Goal: Check status

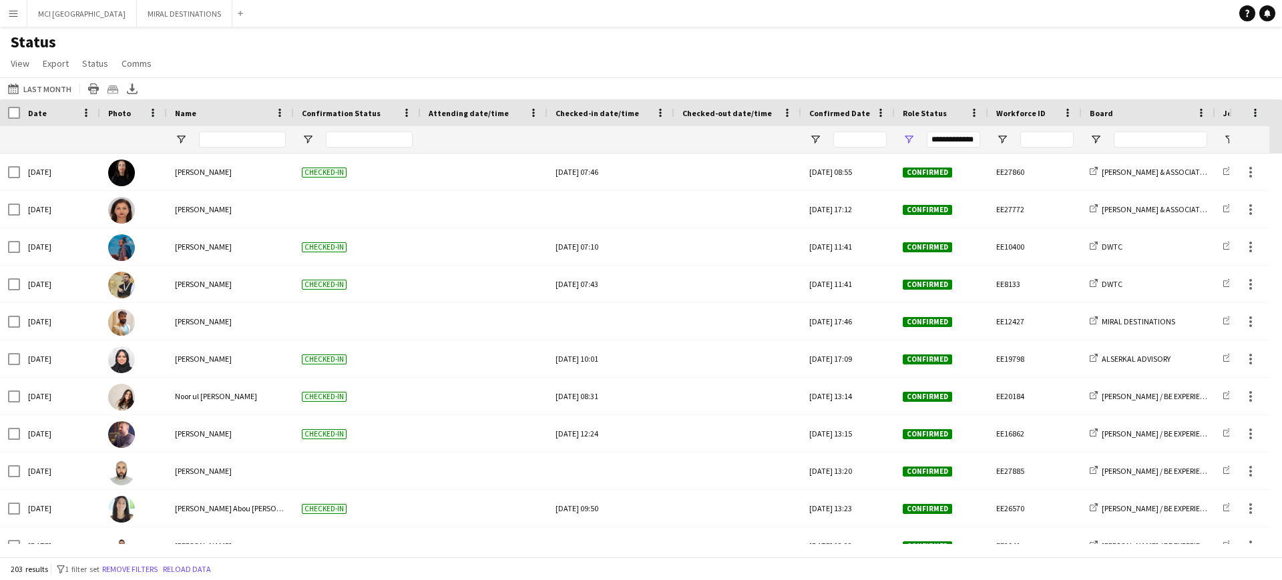
click at [11, 19] on button "Menu" at bounding box center [13, 13] width 27 height 27
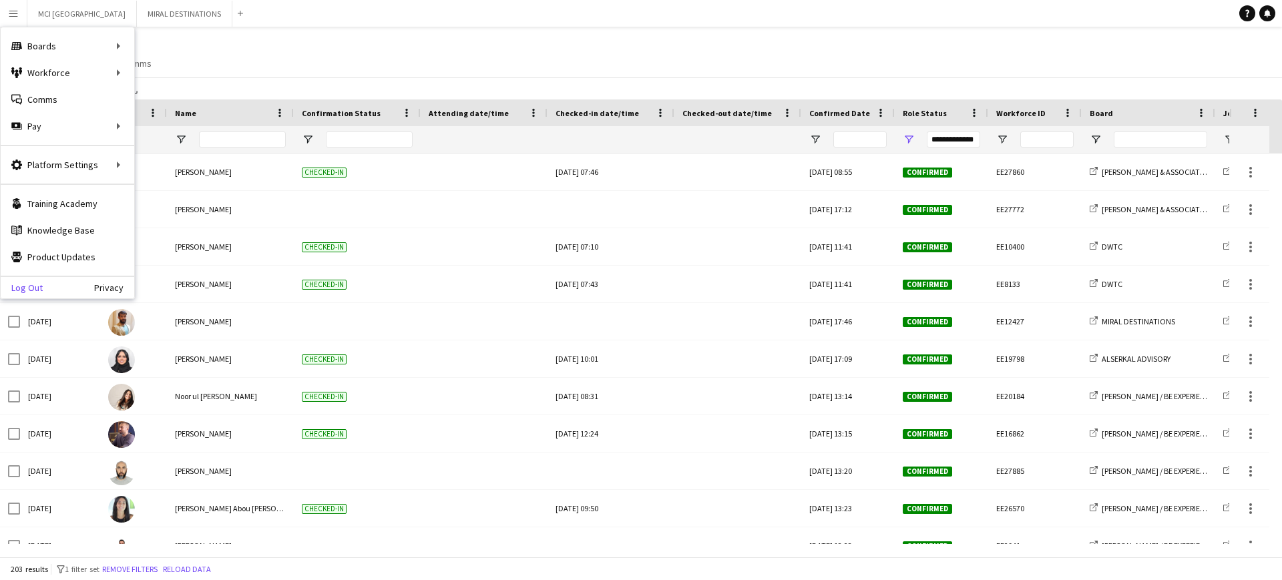
click at [26, 292] on link "Log Out" at bounding box center [22, 287] width 42 height 11
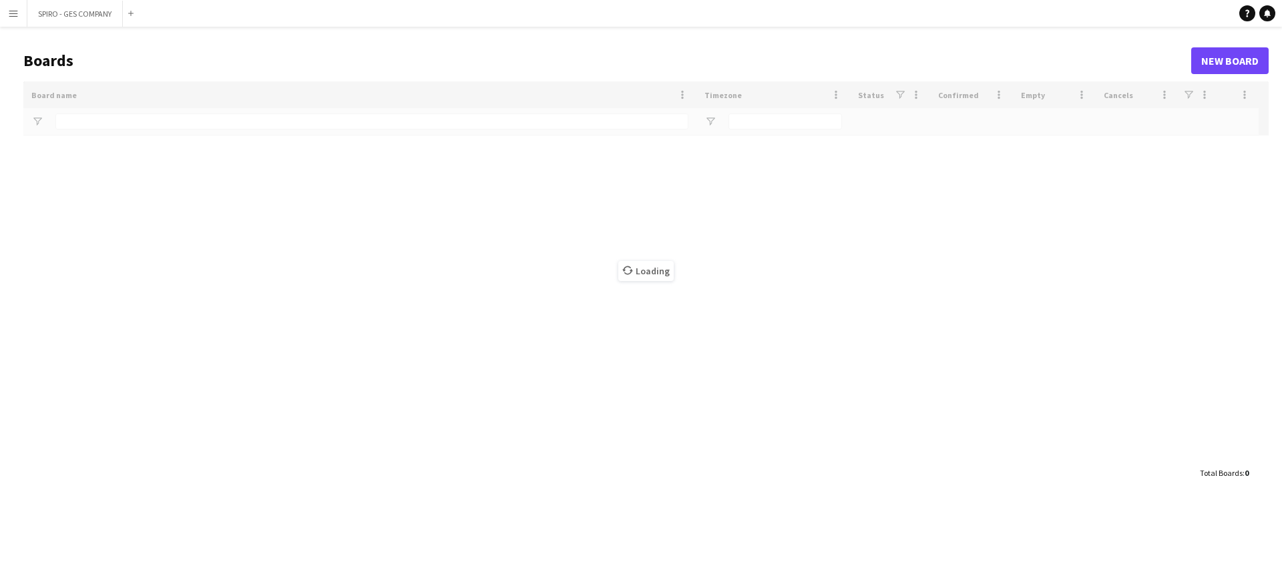
type input "***"
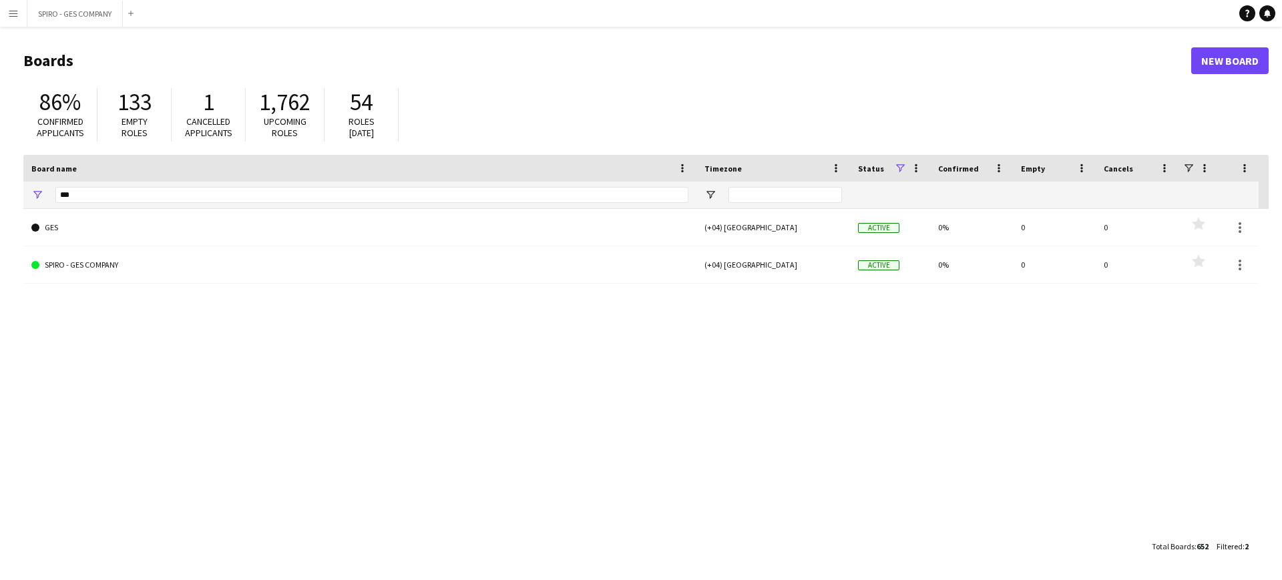
click at [7, 15] on button "Menu" at bounding box center [13, 13] width 27 height 27
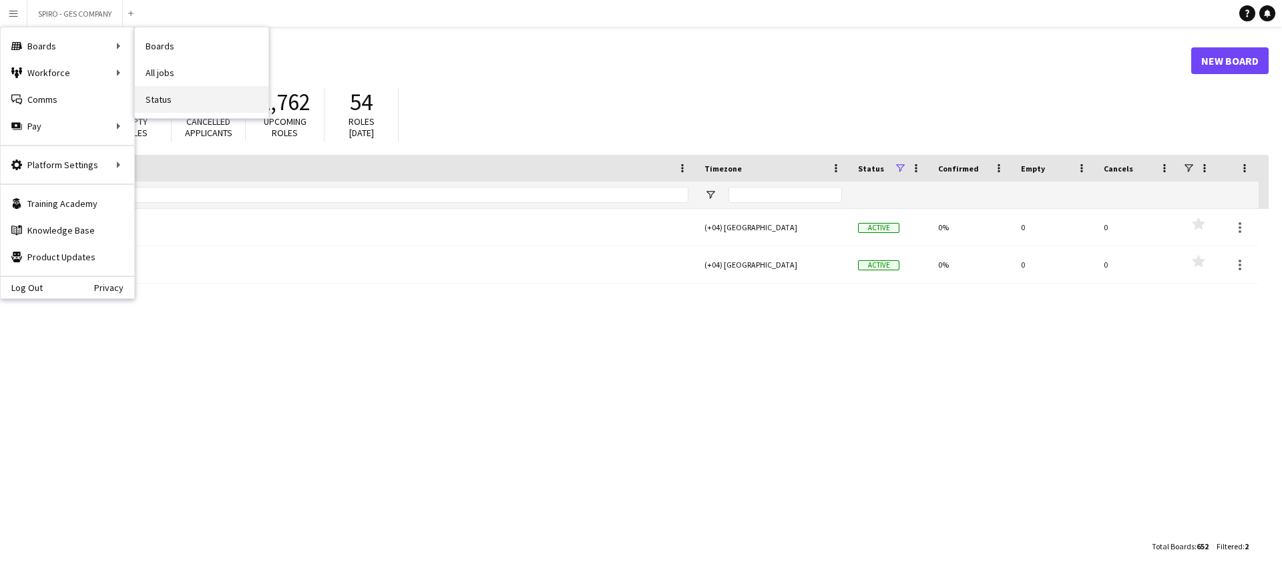
click at [157, 98] on link "Status" at bounding box center [201, 99] width 133 height 27
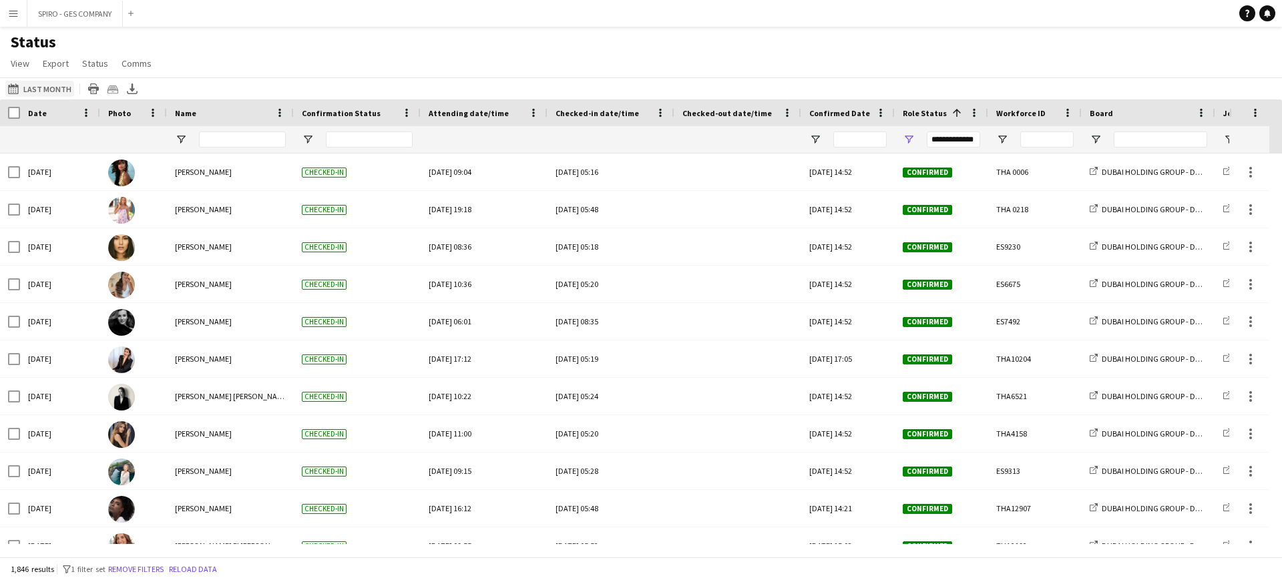
click at [54, 87] on button "19-08-2025 to 25-08-2025 Last Month" at bounding box center [39, 89] width 69 height 16
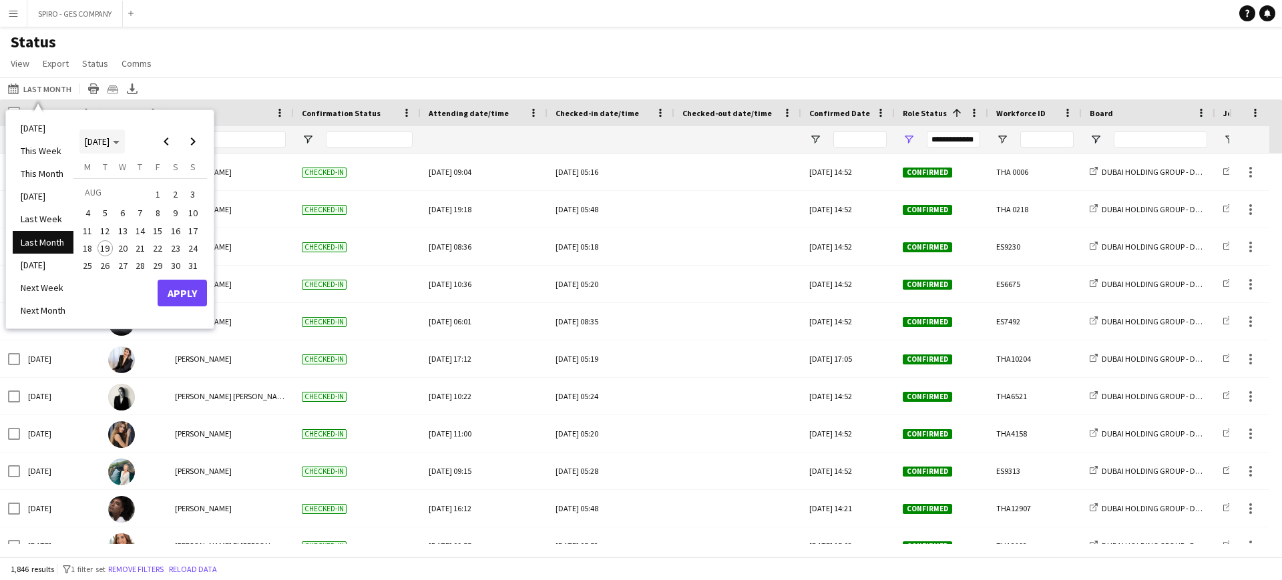
click at [107, 141] on span "[DATE]" at bounding box center [97, 141] width 25 height 12
click at [94, 203] on span "2024" at bounding box center [93, 210] width 27 height 16
click at [93, 186] on span "JAN" at bounding box center [93, 193] width 27 height 16
click at [93, 206] on span "1" at bounding box center [87, 210] width 16 height 16
click at [198, 139] on span "Next month" at bounding box center [193, 141] width 27 height 27
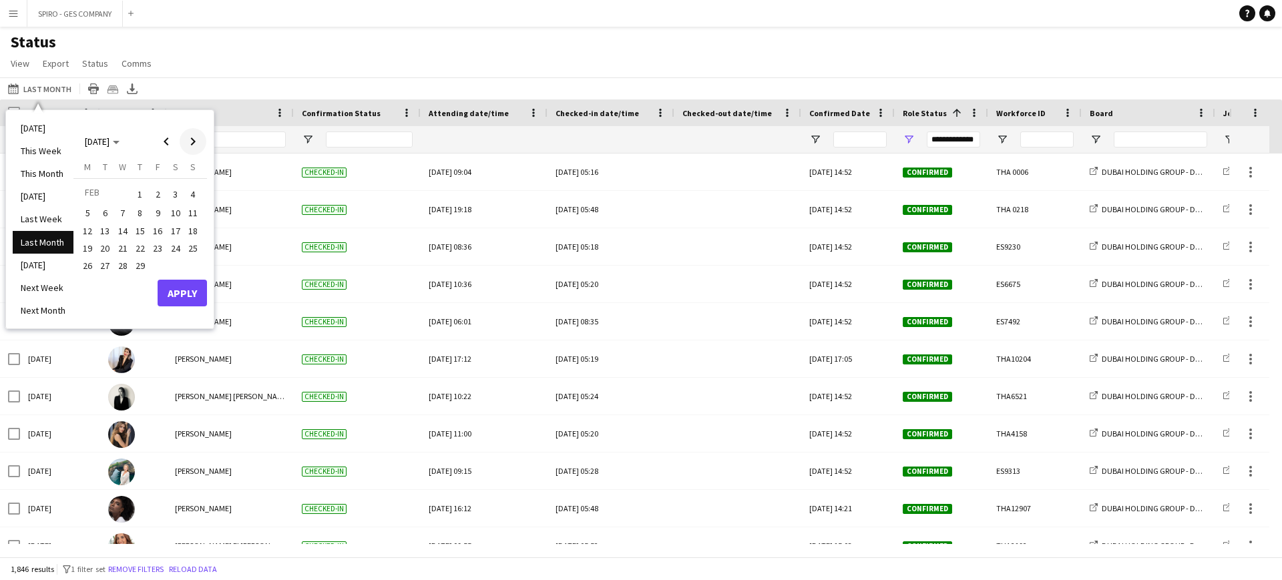
click at [198, 139] on span "Next month" at bounding box center [193, 141] width 27 height 27
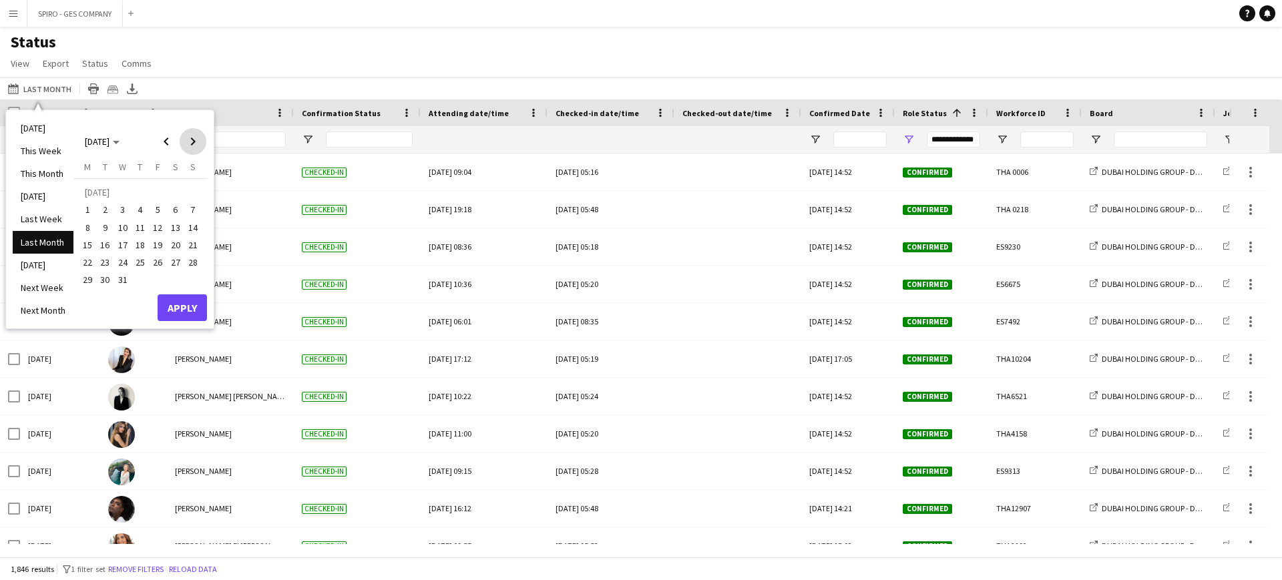
click at [198, 139] on span "Next month" at bounding box center [193, 141] width 27 height 27
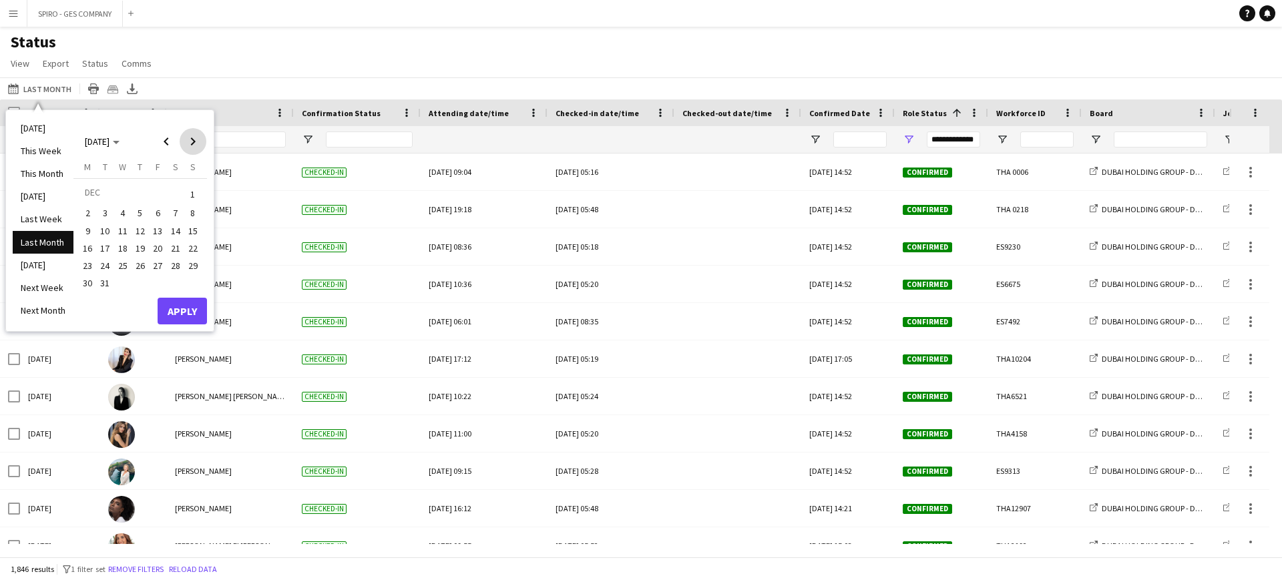
click at [198, 139] on span "Next month" at bounding box center [193, 141] width 27 height 27
click at [158, 141] on span "Previous month" at bounding box center [166, 141] width 27 height 27
click at [106, 279] on span "31" at bounding box center [105, 284] width 16 height 16
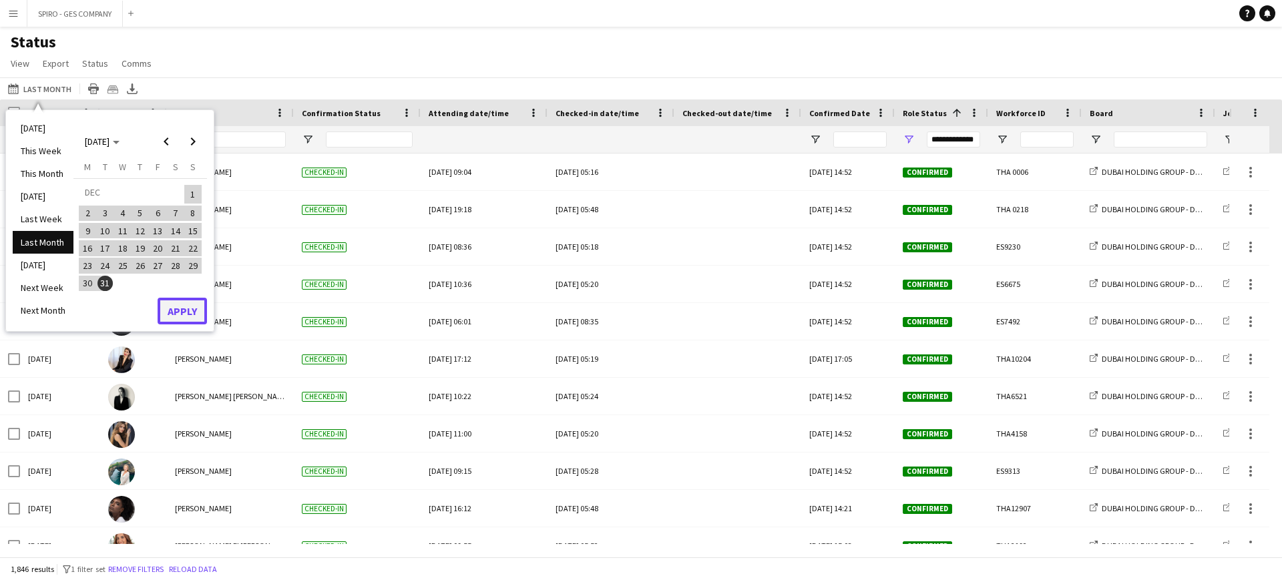
click at [184, 313] on button "Apply" at bounding box center [182, 311] width 49 height 27
